Goal: Transaction & Acquisition: Purchase product/service

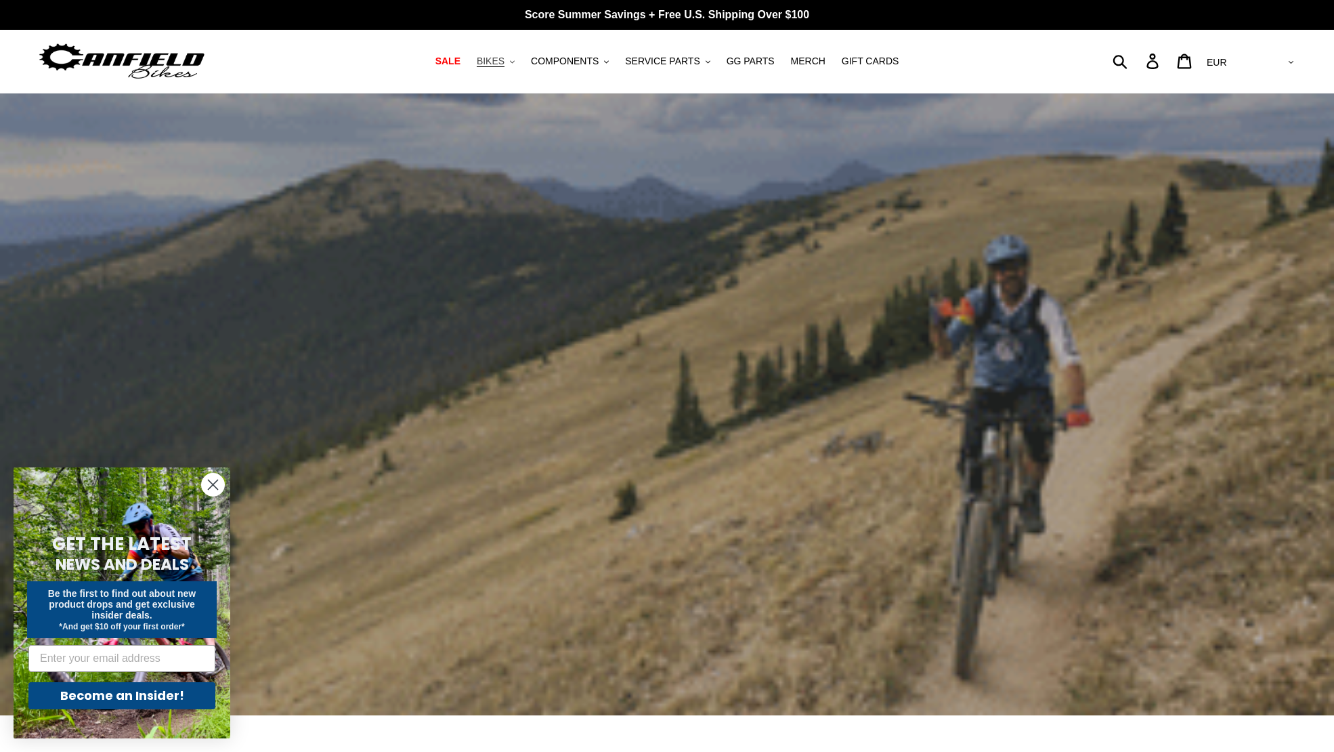
click at [505, 60] on span "BIKES" at bounding box center [491, 62] width 28 height 12
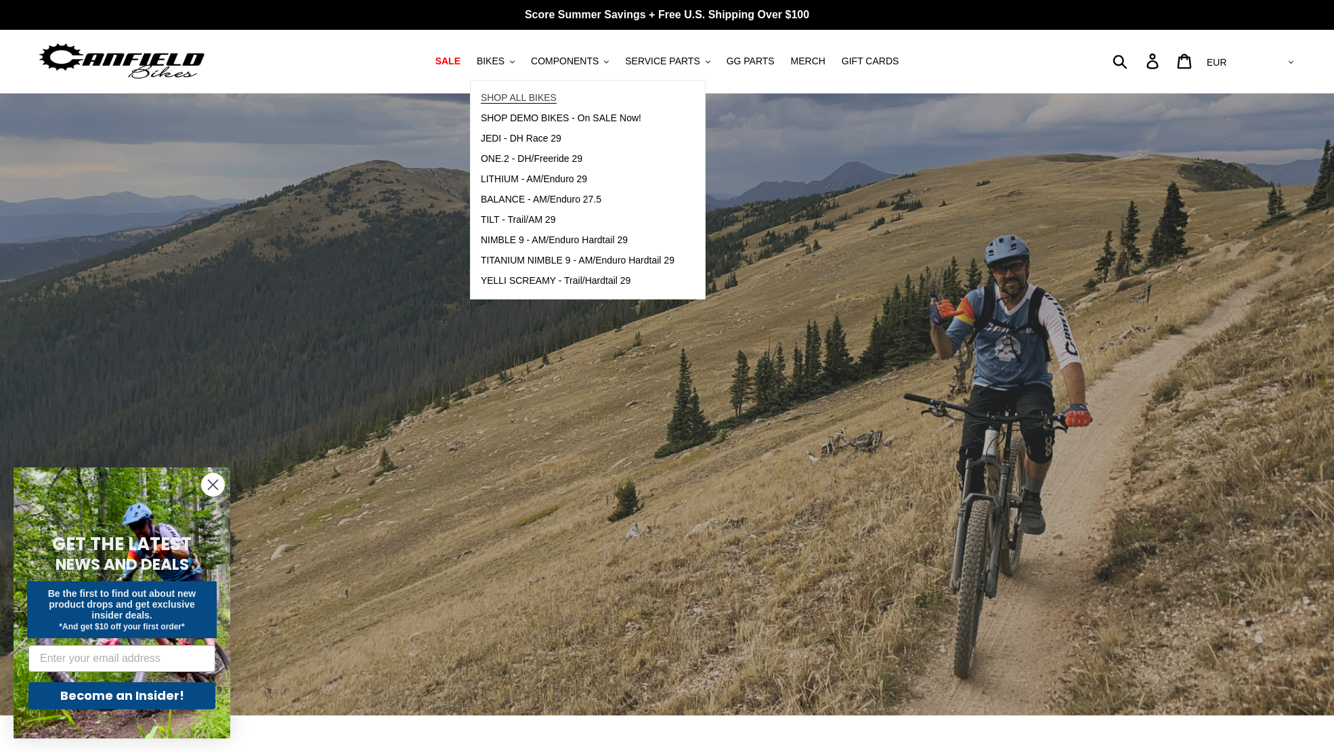
click at [523, 96] on span "SHOP ALL BIKES" at bounding box center [519, 98] width 76 height 12
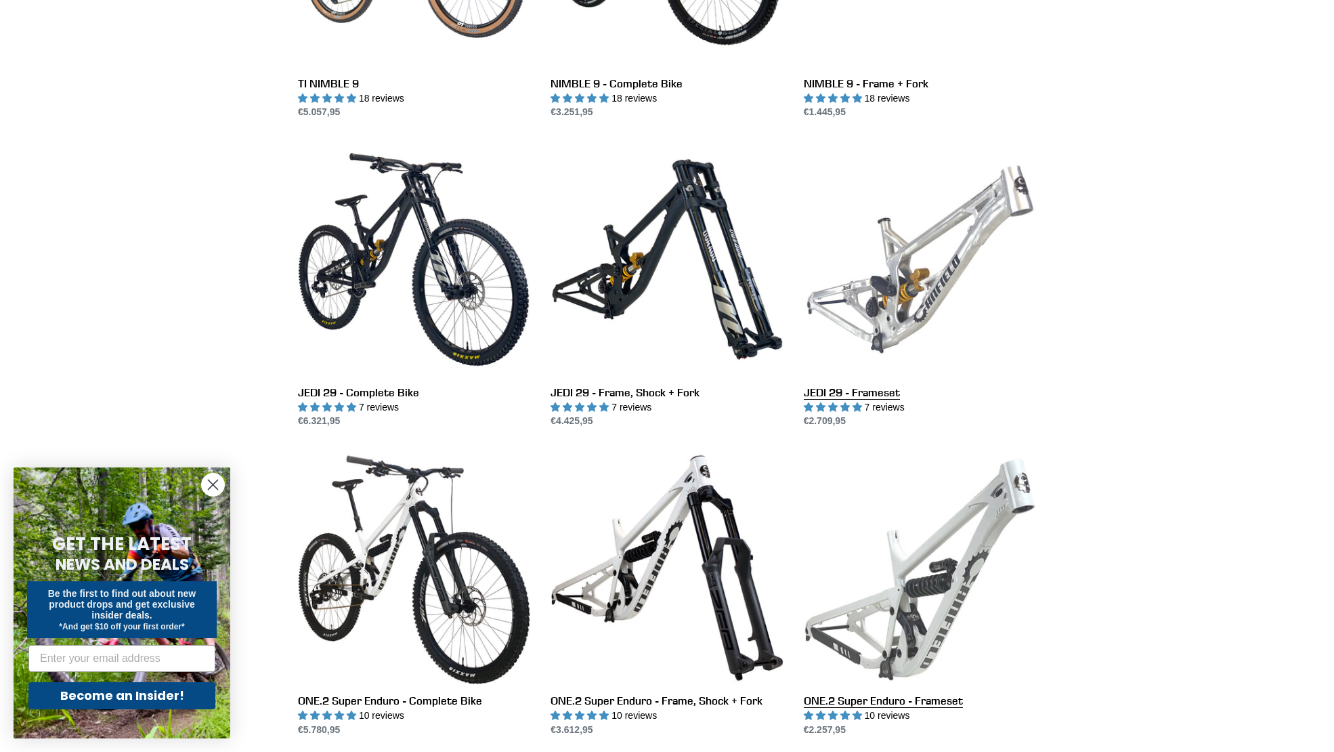
scroll to position [1490, 0]
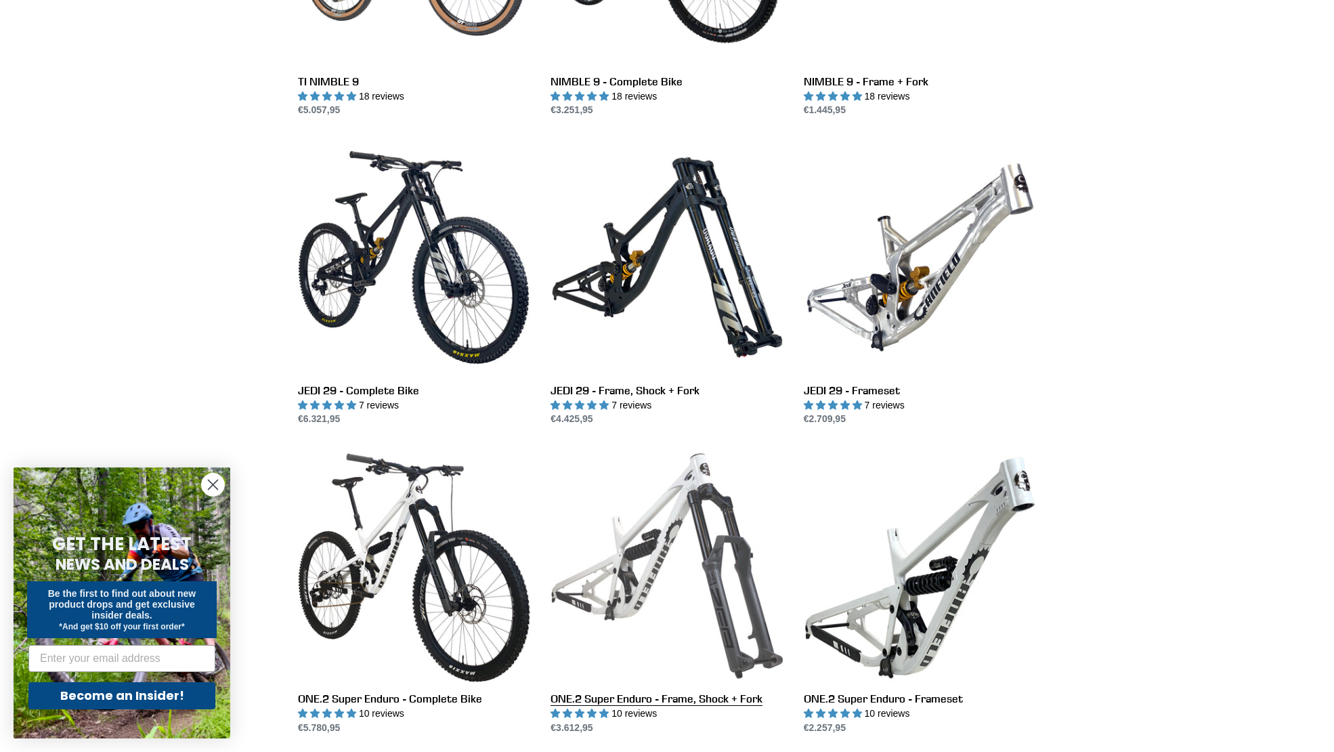
click at [689, 558] on link "ONE.2 Super Enduro - Frame, Shock + Fork" at bounding box center [667, 592] width 232 height 285
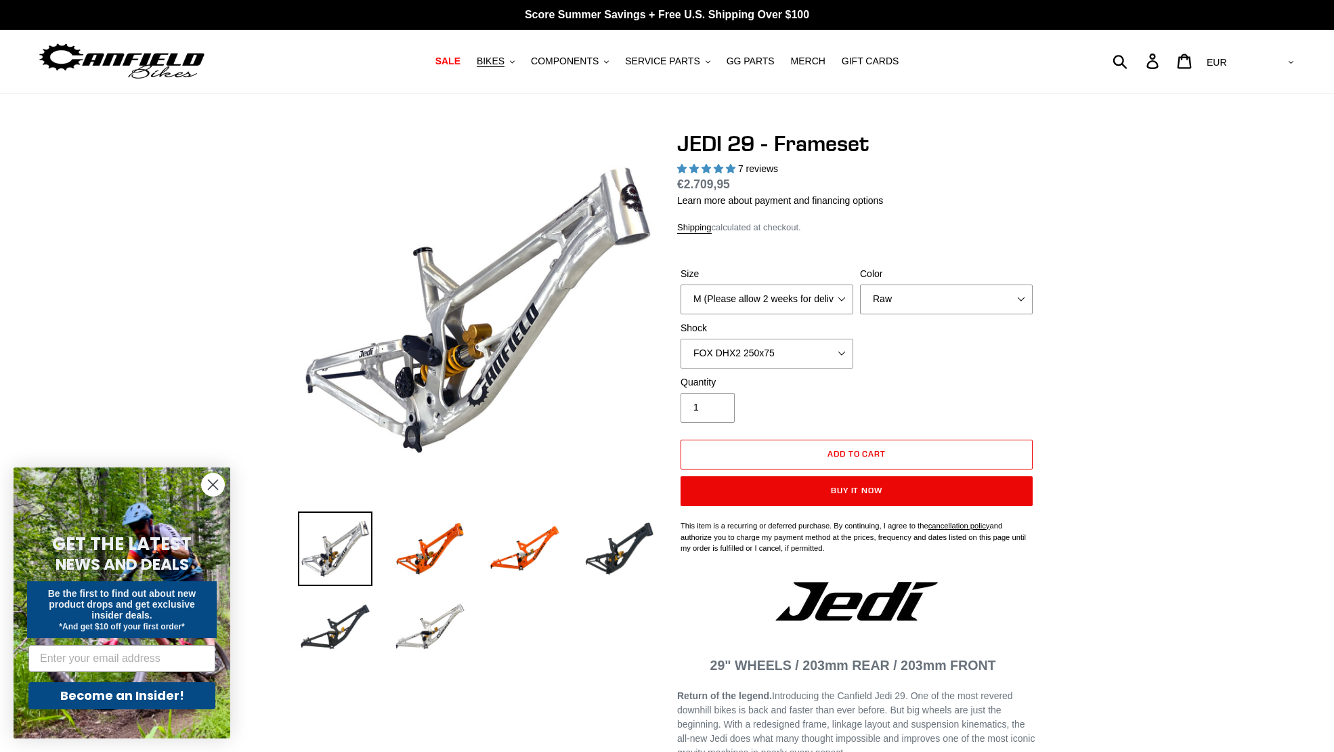
select select "highest-rating"
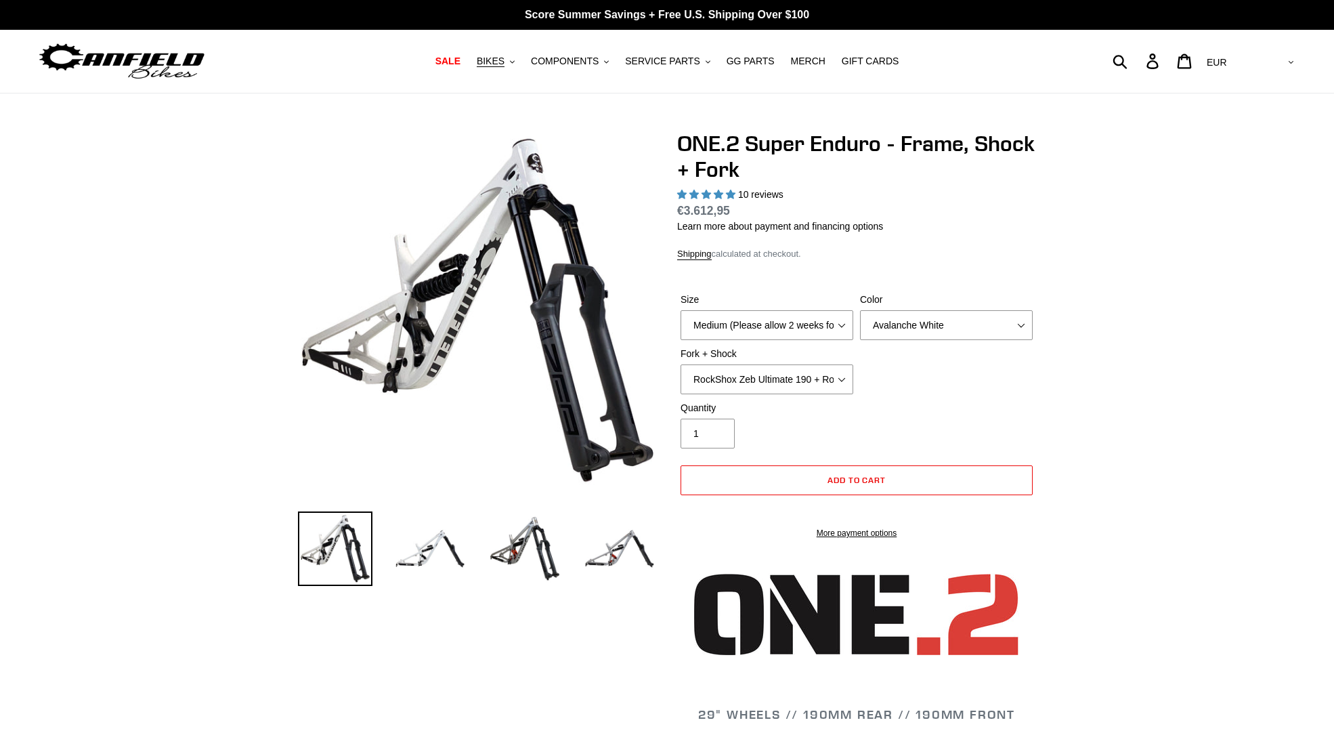
select select "highest-rating"
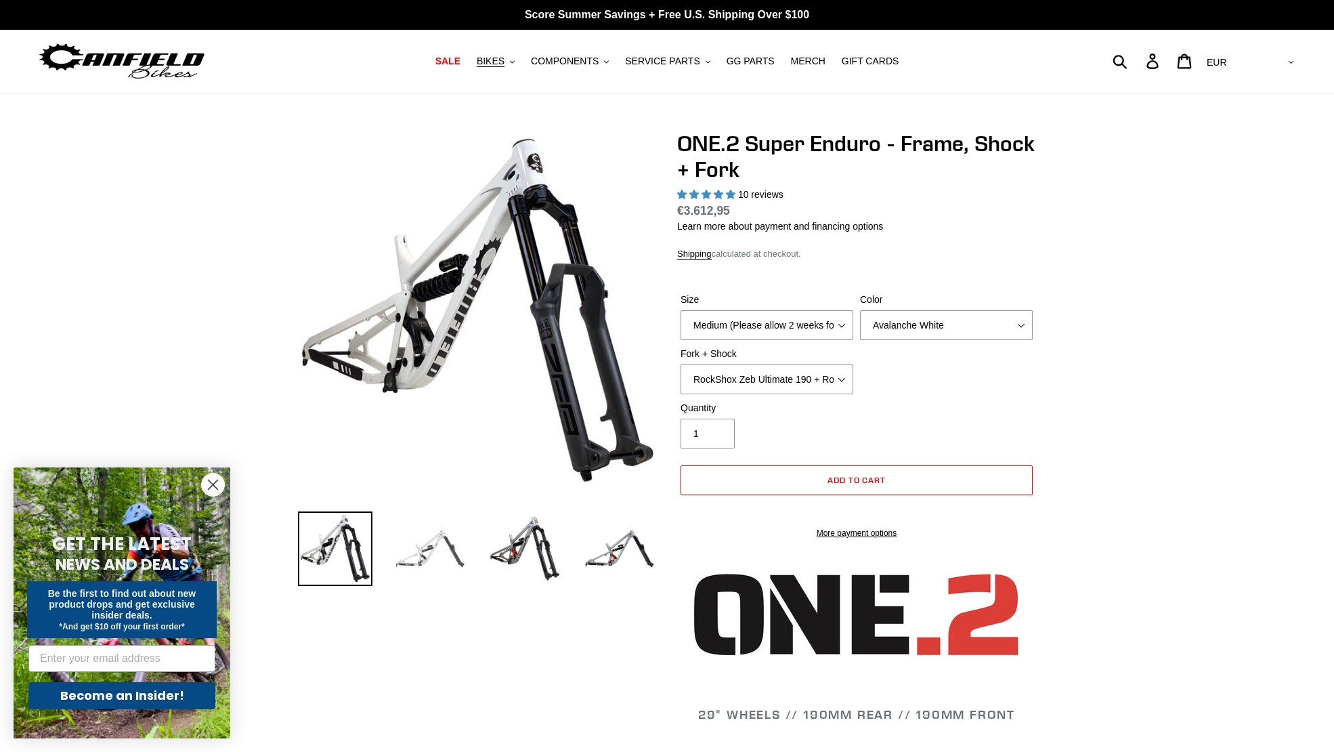
click at [421, 553] on img at bounding box center [430, 548] width 75 height 75
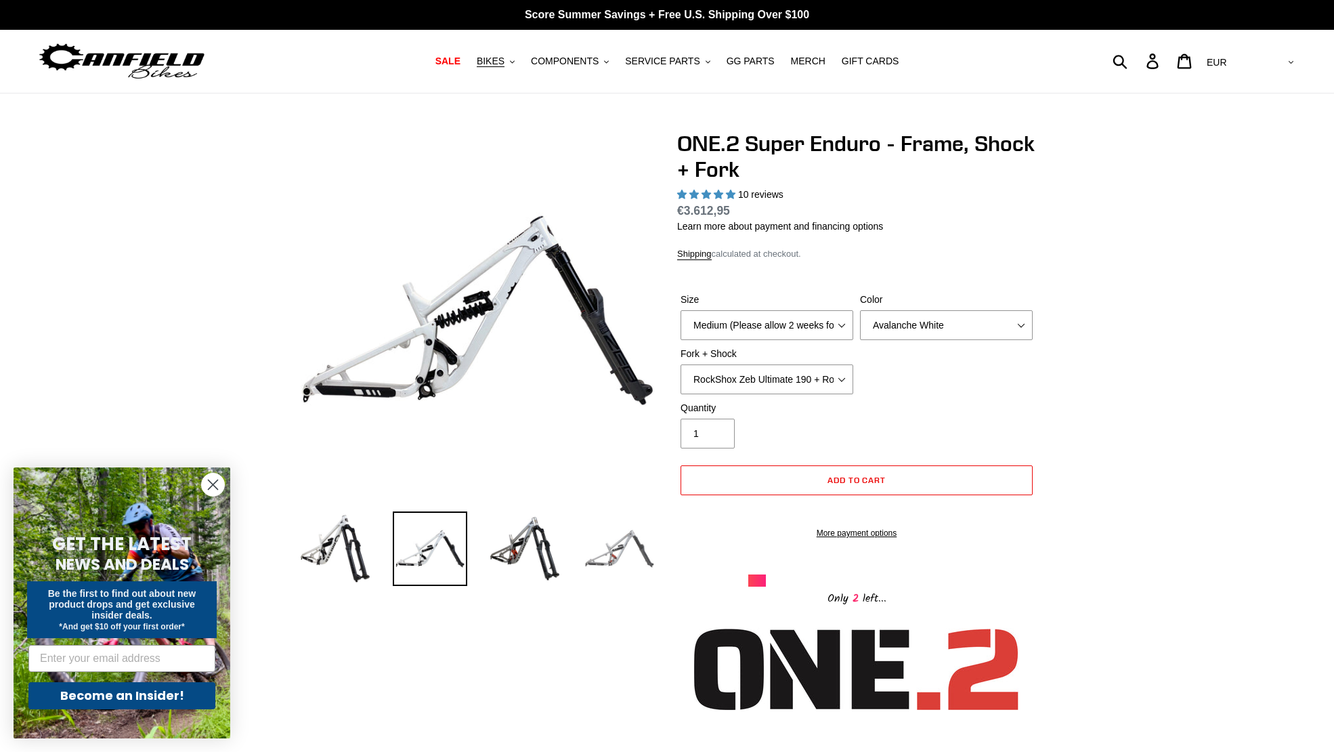
click at [628, 547] on img at bounding box center [620, 548] width 75 height 75
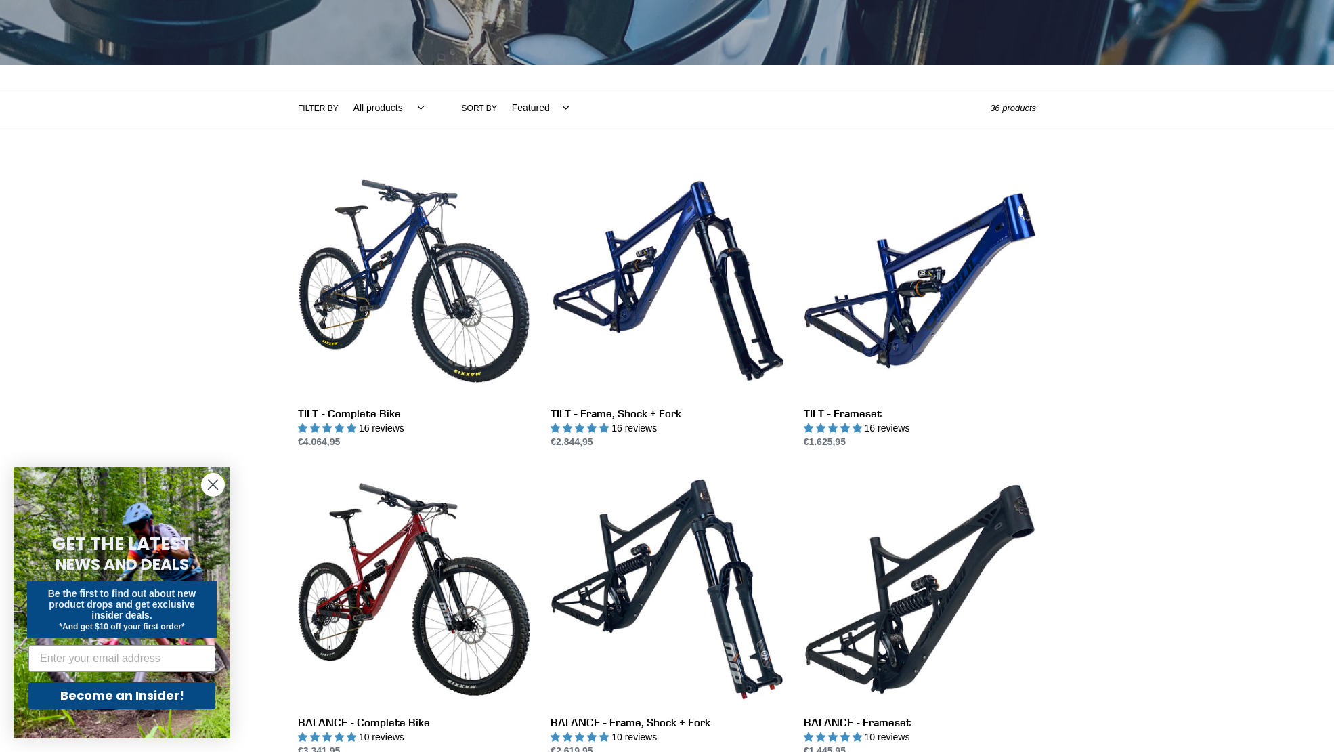
scroll to position [135, 0]
